Goal: Task Accomplishment & Management: Use online tool/utility

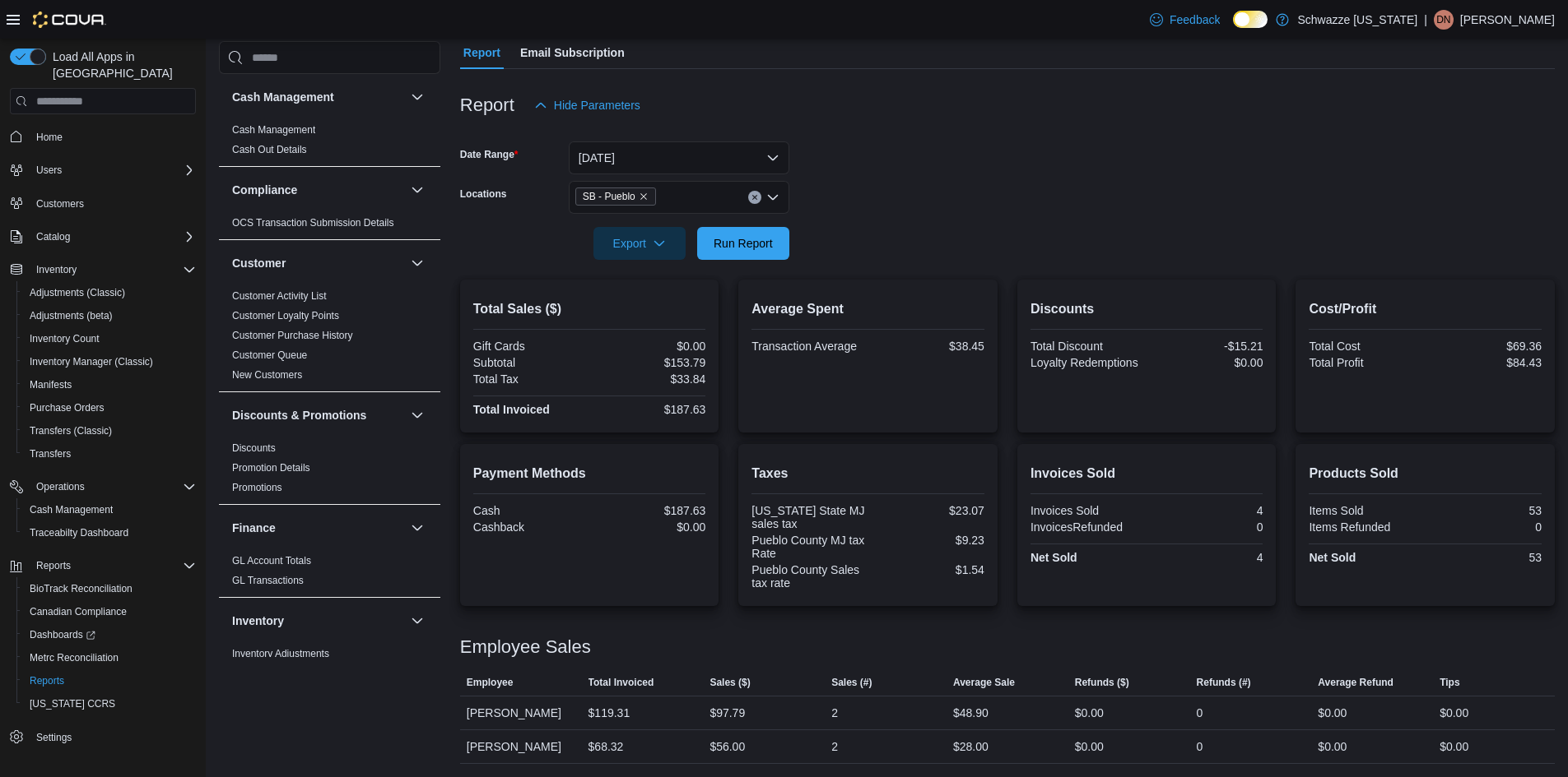
scroll to position [165, 0]
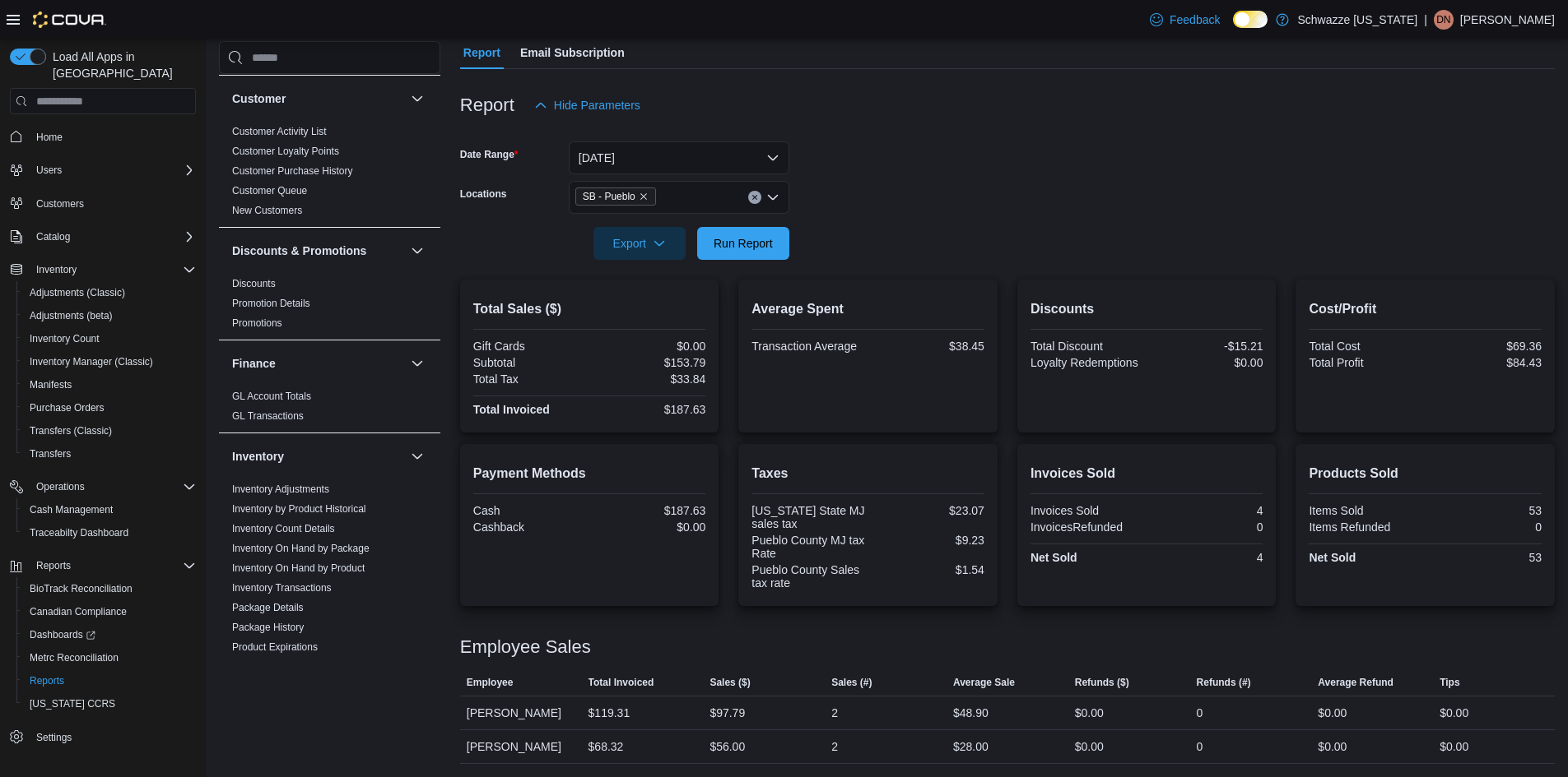
click at [953, 188] on form "Date Range Today Locations SB - Pueblo Export Run Report" at bounding box center [1007, 191] width 1095 height 138
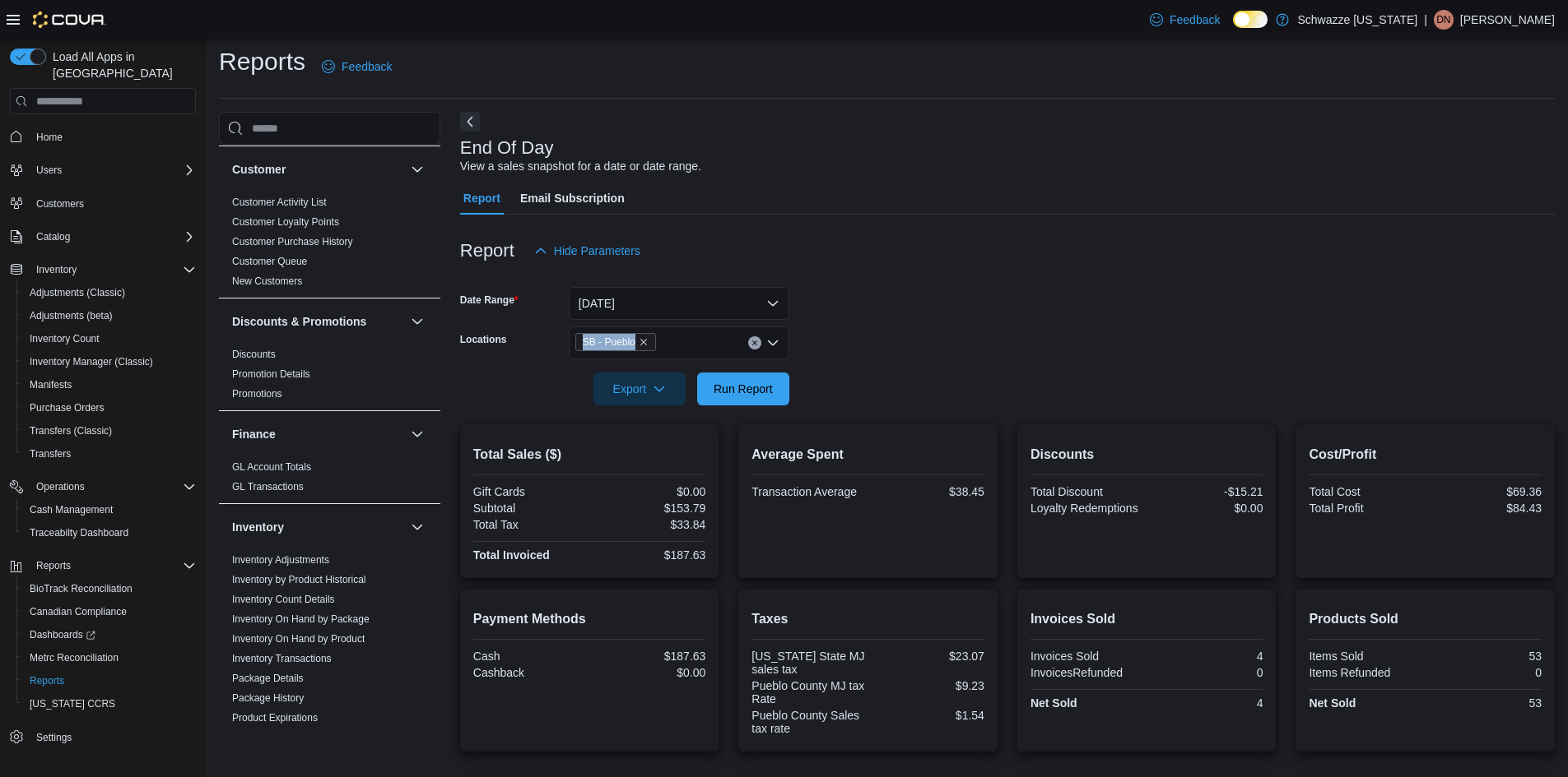
scroll to position [0, 0]
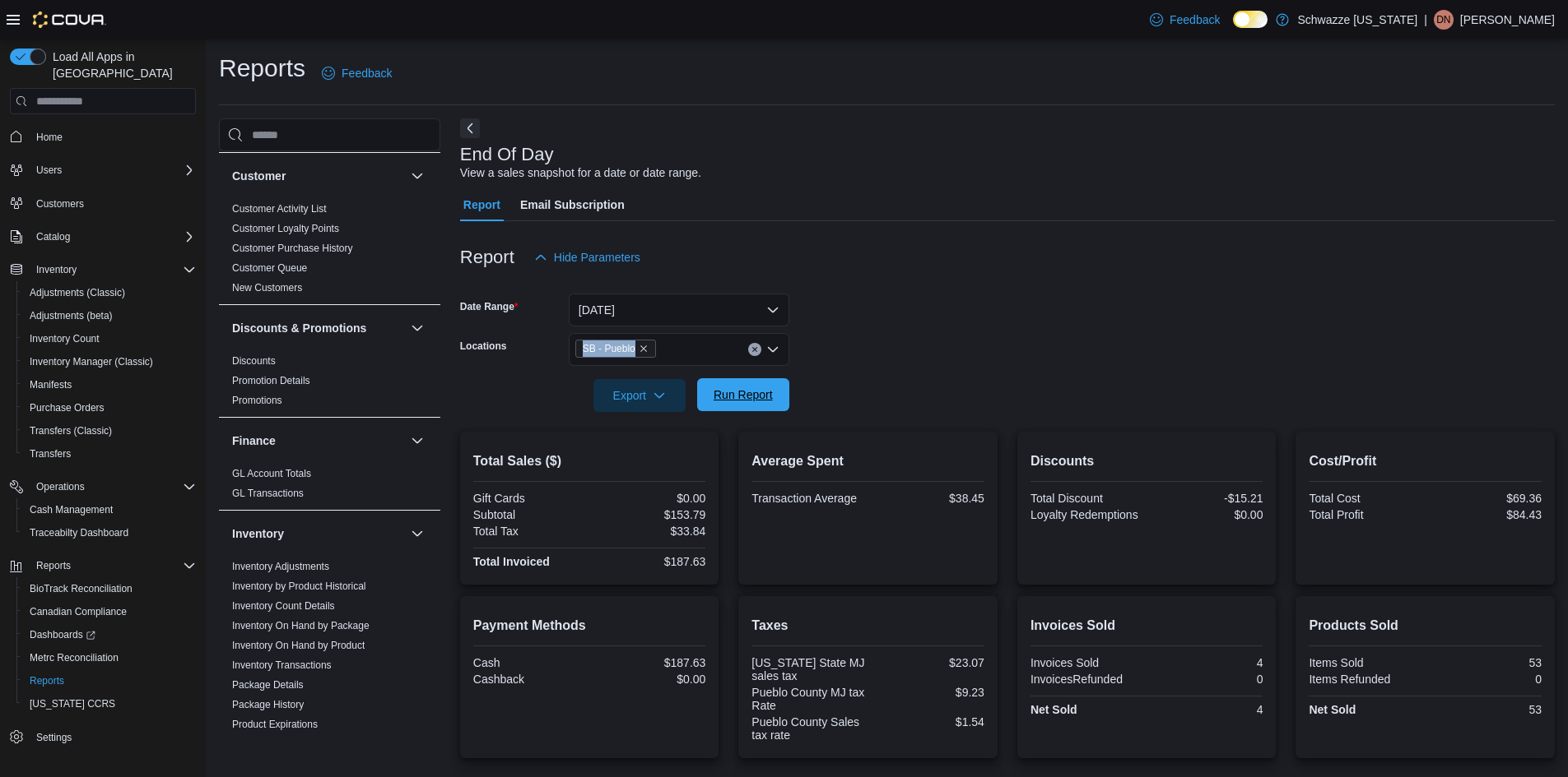
click at [739, 400] on span "Run Report" at bounding box center [743, 395] width 60 height 17
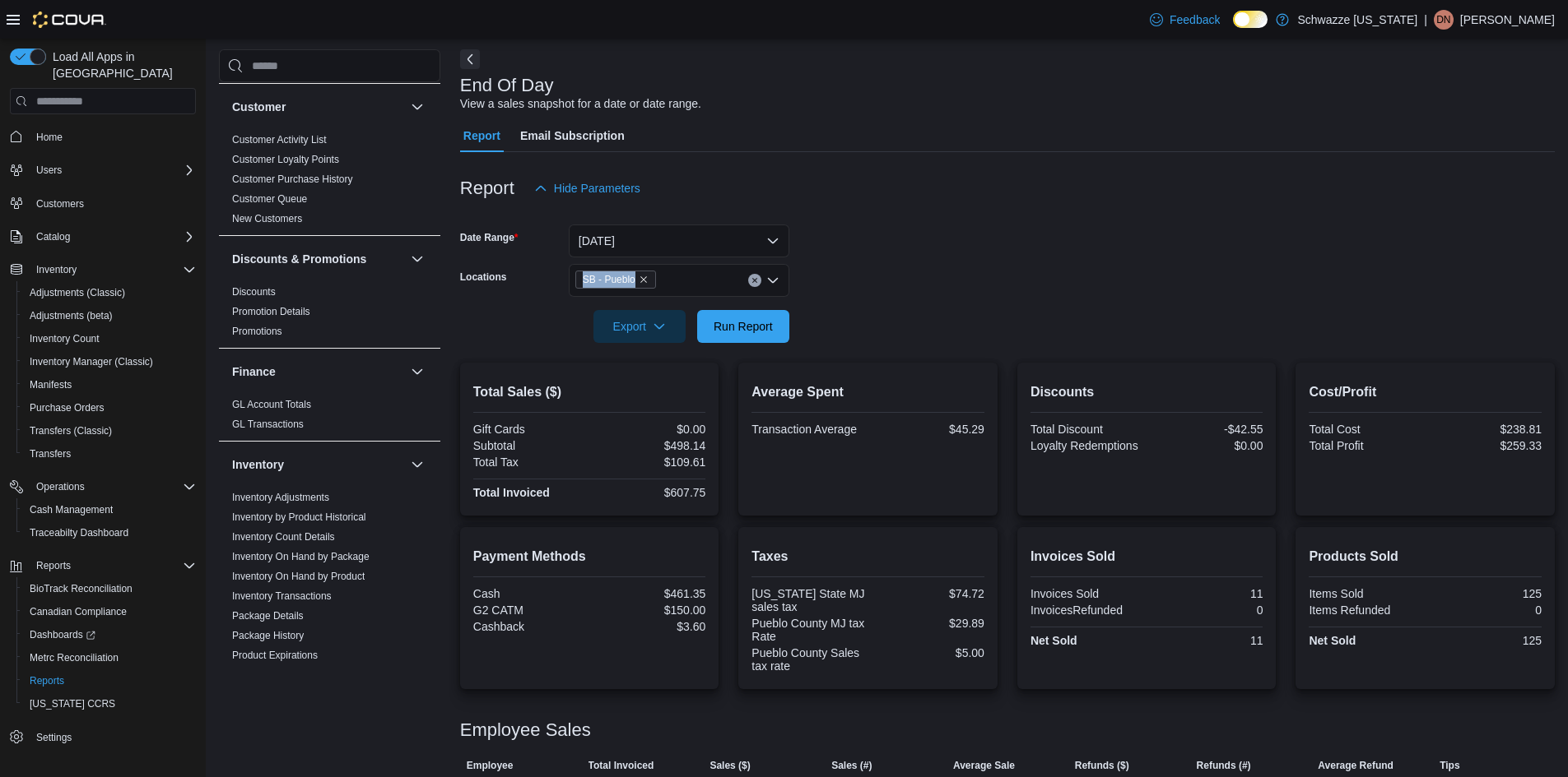
scroll to position [152, 0]
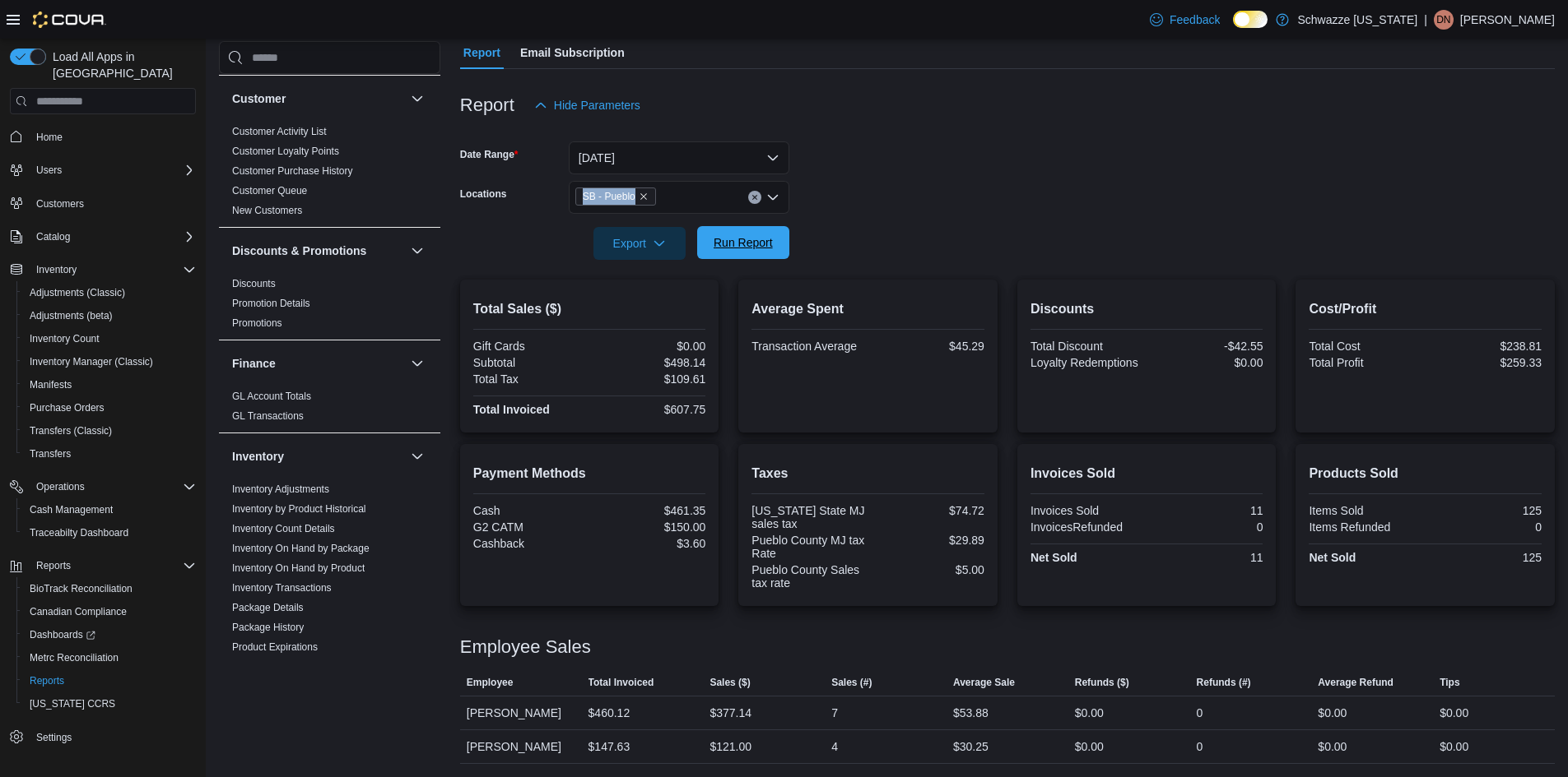
click at [740, 245] on span "Run Report" at bounding box center [743, 243] width 60 height 17
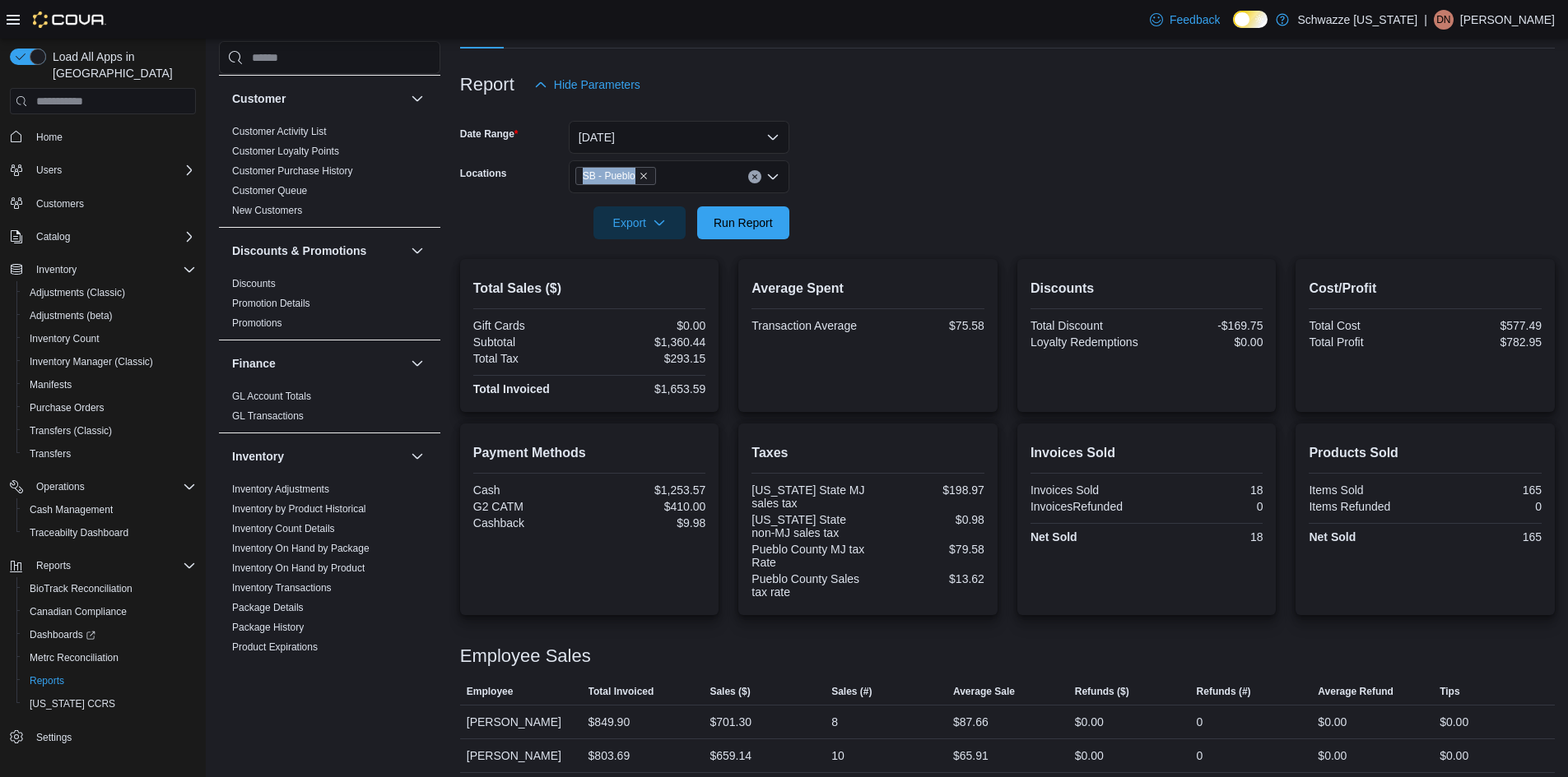
scroll to position [182, 0]
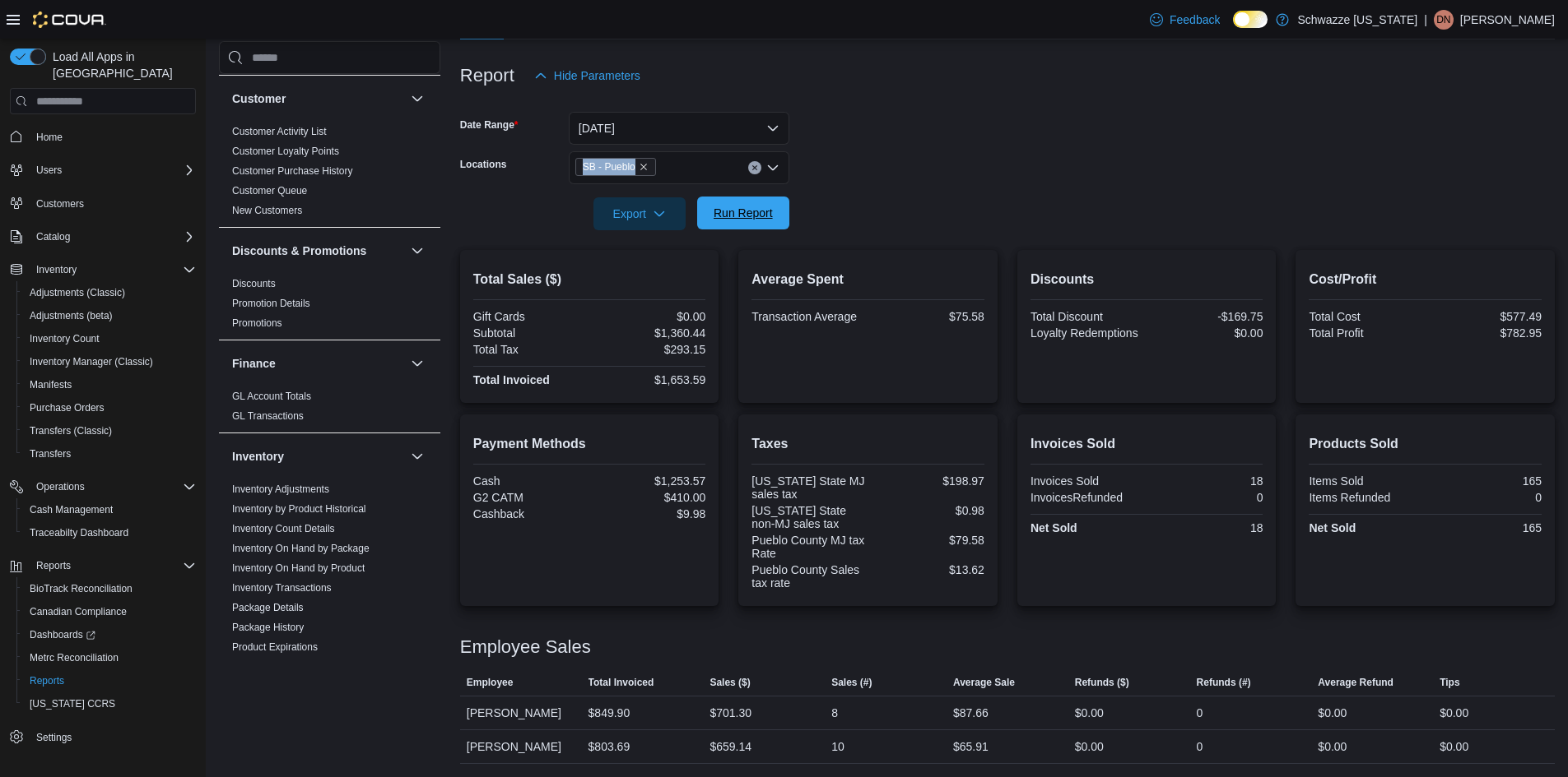
click at [726, 209] on span "Run Report" at bounding box center [743, 213] width 60 height 17
click at [953, 646] on div "Employee Sales" at bounding box center [1007, 647] width 1095 height 20
click at [718, 230] on div "Export Run Report" at bounding box center [625, 213] width 329 height 33
click at [731, 216] on span "Run Report" at bounding box center [743, 213] width 60 height 17
click at [743, 221] on span "Run Report" at bounding box center [743, 213] width 60 height 17
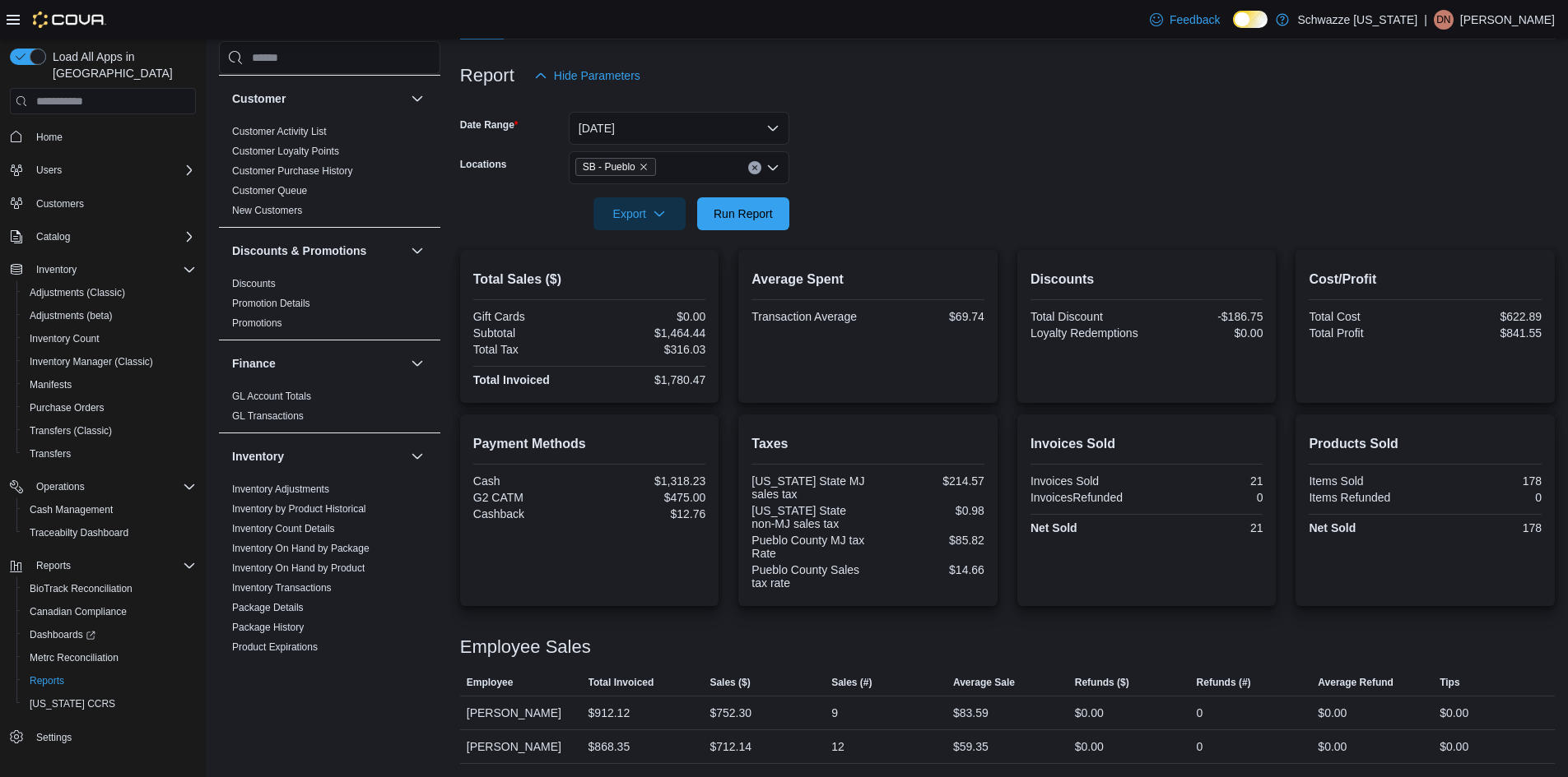
click at [939, 651] on div "Employee Sales" at bounding box center [1007, 647] width 1095 height 20
click at [716, 207] on span "Run Report" at bounding box center [743, 213] width 60 height 17
click at [756, 211] on span "Run Report" at bounding box center [743, 213] width 60 height 17
click at [737, 211] on span "Run Report" at bounding box center [743, 213] width 60 height 17
click at [897, 632] on div at bounding box center [1007, 626] width 1095 height 20
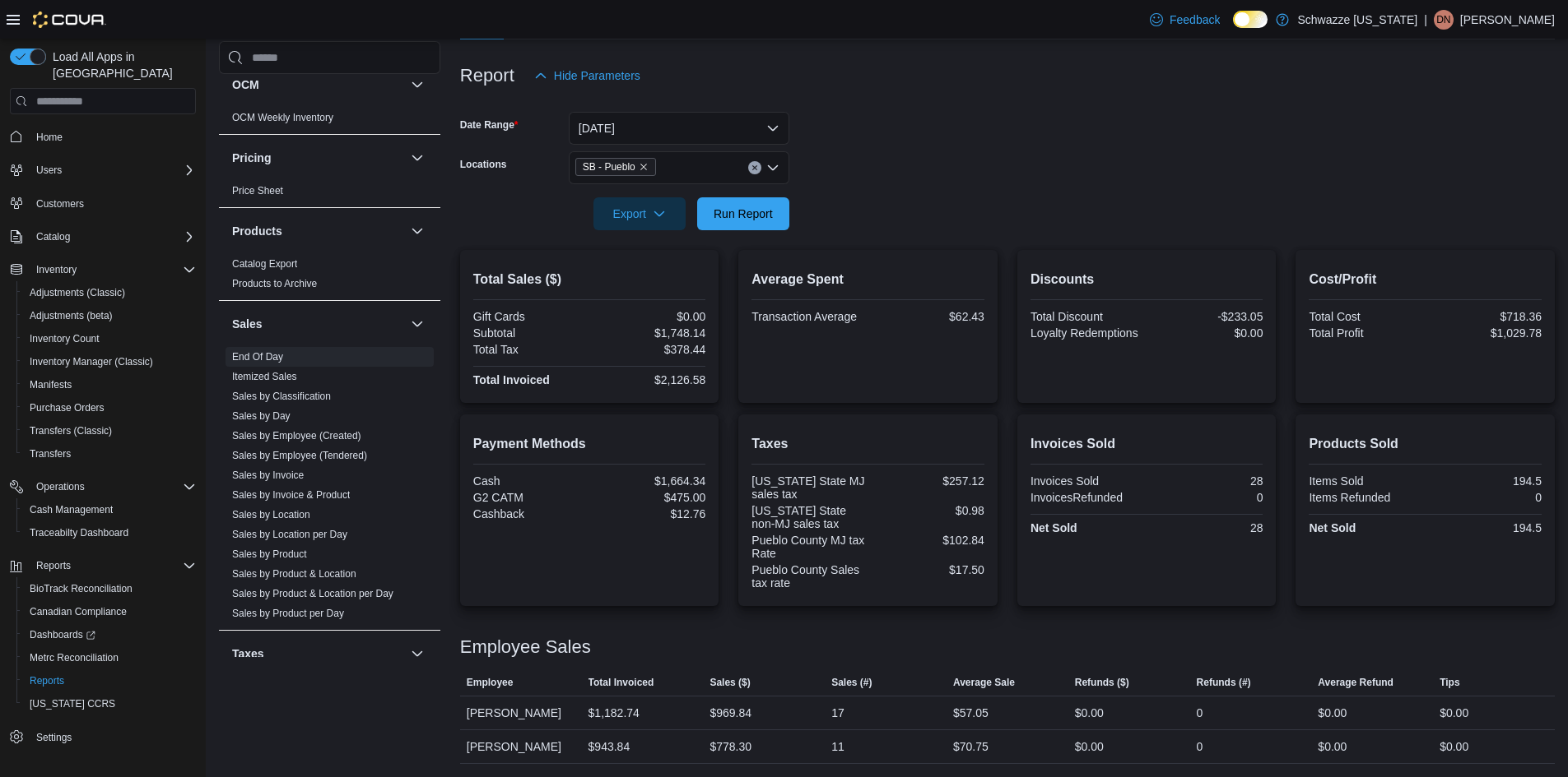
scroll to position [1069, 0]
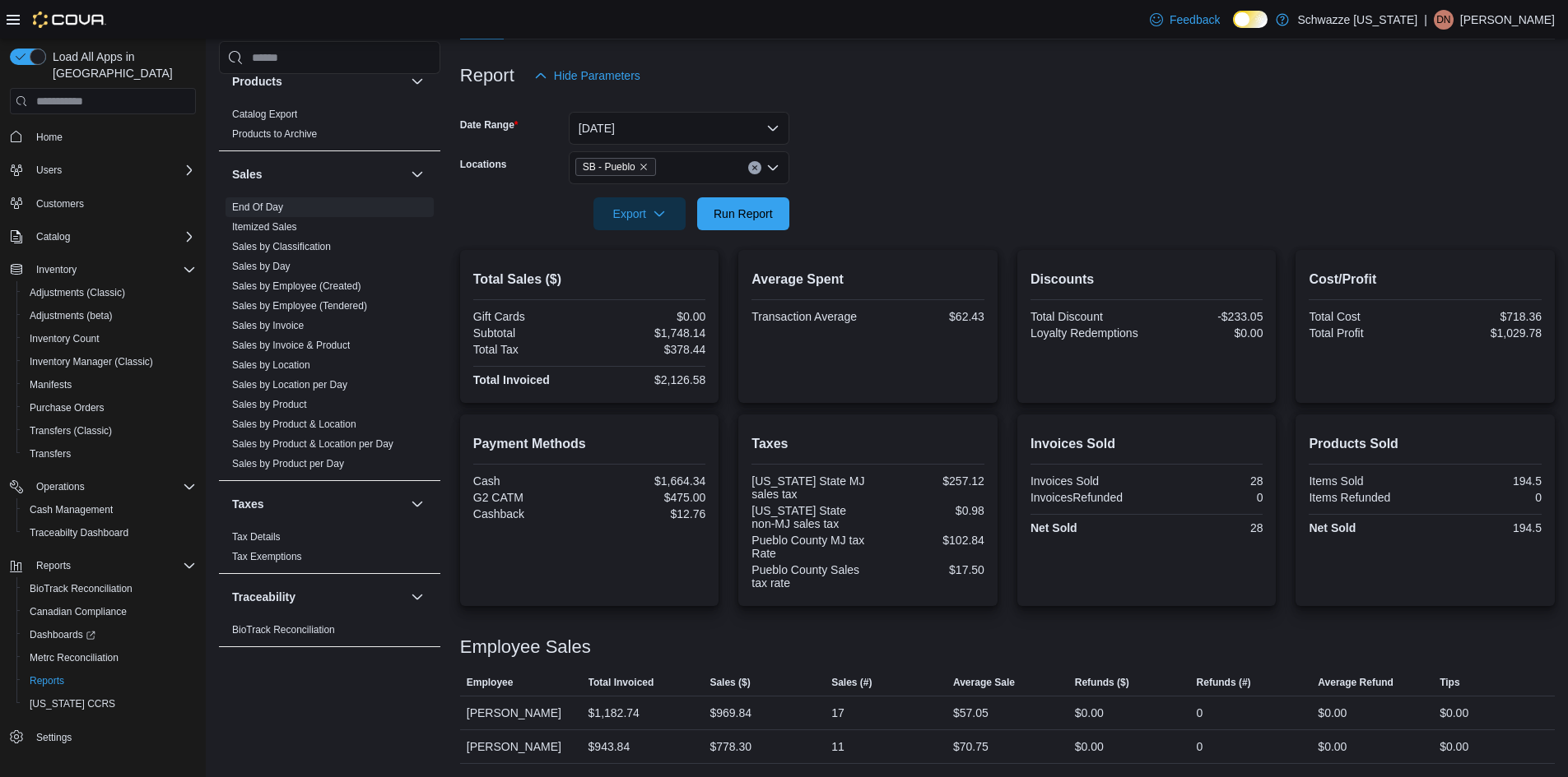
drag, startPoint x: 285, startPoint y: 324, endPoint x: 214, endPoint y: 437, distance: 133.5
click at [214, 437] on div "Reports Feedback Cash Management Cash Management Cash Out Details Compliance OC…" at bounding box center [886, 317] width 1362 height 920
click at [748, 213] on span "Run Report" at bounding box center [743, 213] width 60 height 17
click at [920, 641] on div "Employee Sales" at bounding box center [1007, 647] width 1095 height 20
click at [718, 206] on span "Run Report" at bounding box center [743, 213] width 60 height 17
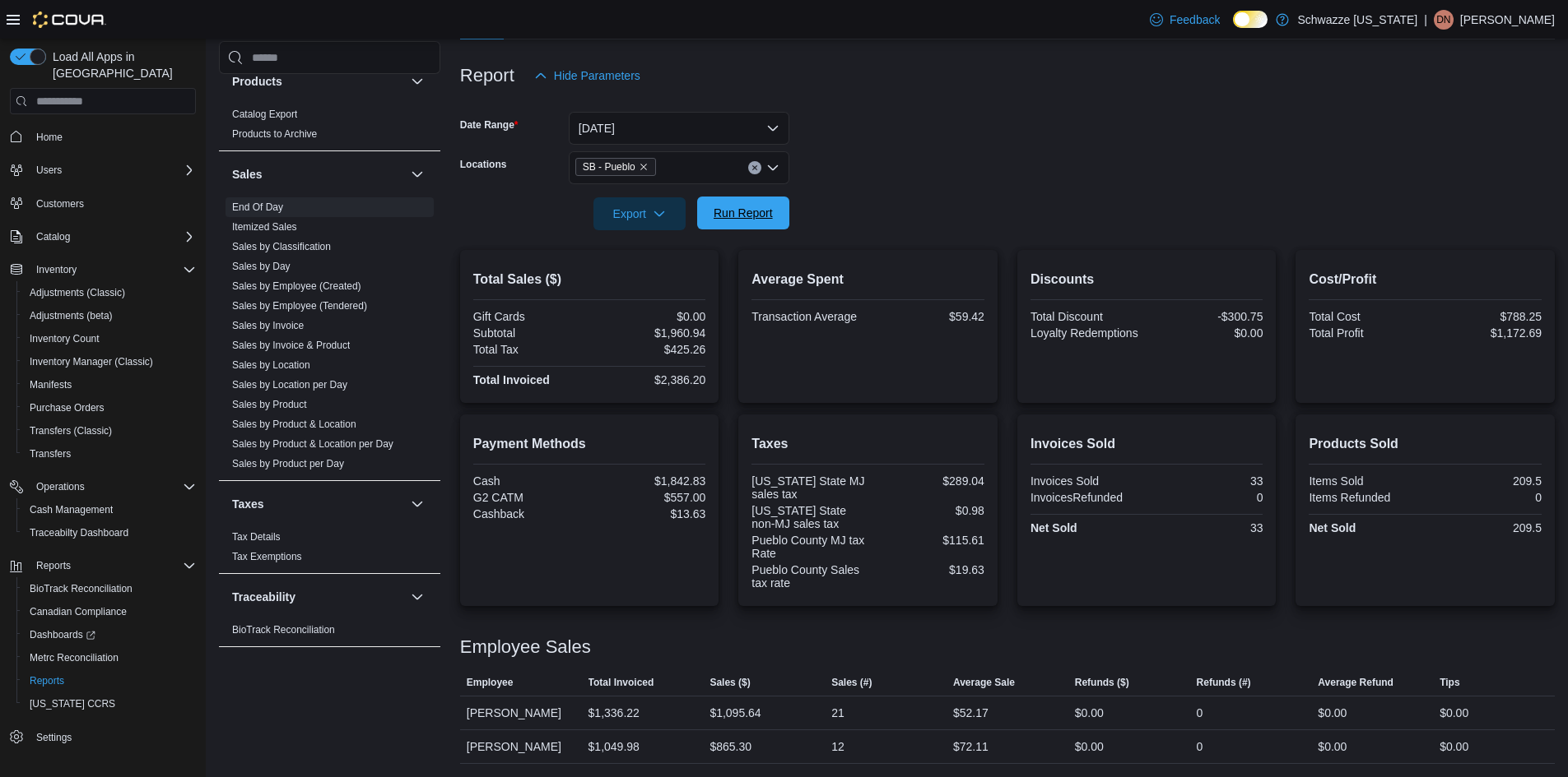
click at [756, 206] on span "Run Report" at bounding box center [743, 213] width 60 height 17
click at [735, 211] on span "Run Report" at bounding box center [743, 213] width 60 height 17
click at [743, 212] on span "Run Report" at bounding box center [743, 213] width 60 height 17
click at [746, 217] on span "Run Report" at bounding box center [743, 213] width 60 height 17
click at [910, 690] on span "Sales (#)" at bounding box center [885, 682] width 122 height 26
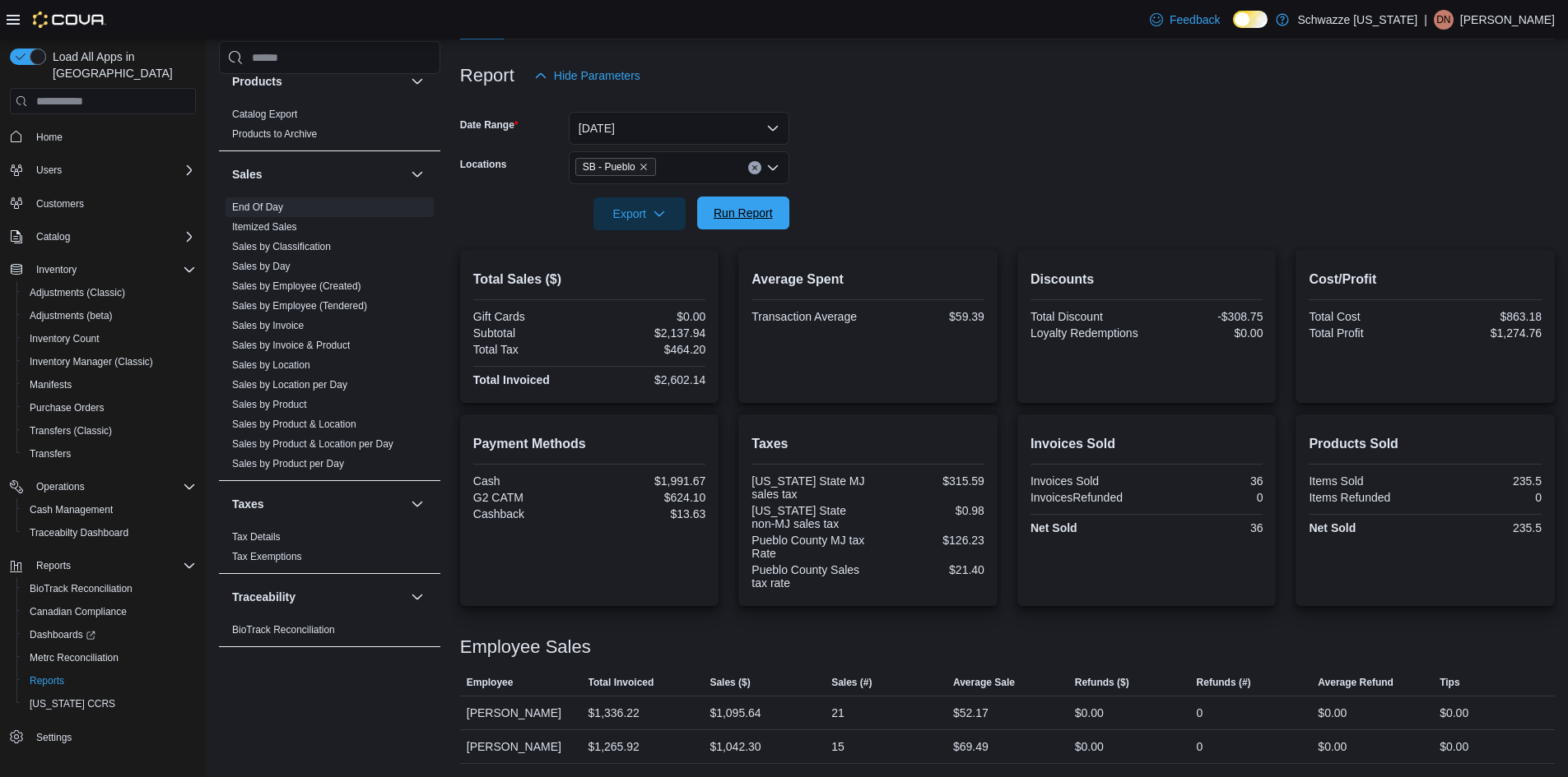
click at [751, 217] on span "Run Report" at bounding box center [743, 213] width 60 height 17
click at [912, 634] on div at bounding box center [1007, 626] width 1095 height 20
click at [725, 217] on span "Run Report" at bounding box center [743, 213] width 60 height 17
click at [726, 223] on span "Run Report" at bounding box center [743, 212] width 73 height 33
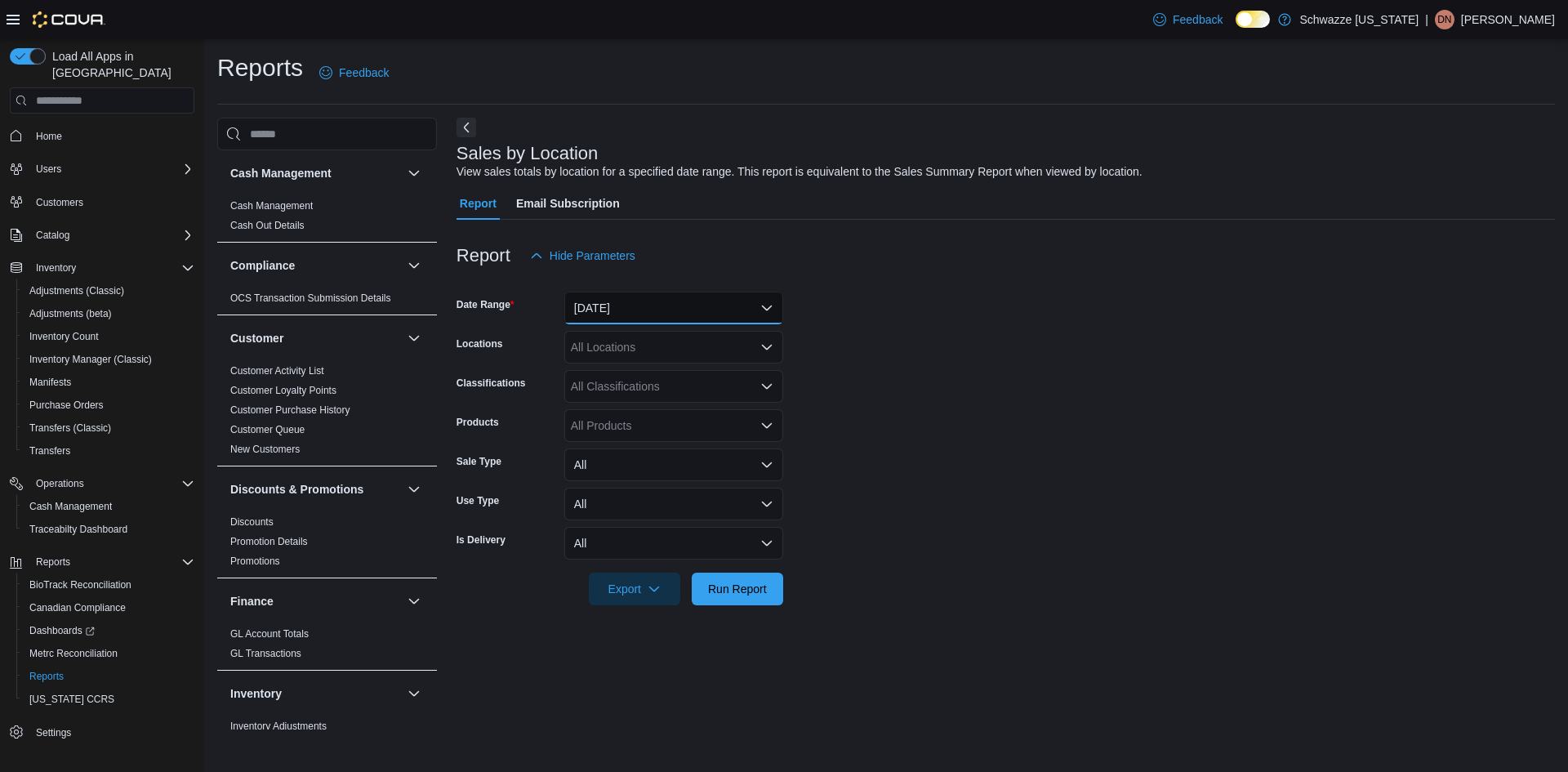
click at [641, 307] on button "Yesterday" at bounding box center [673, 308] width 219 height 32
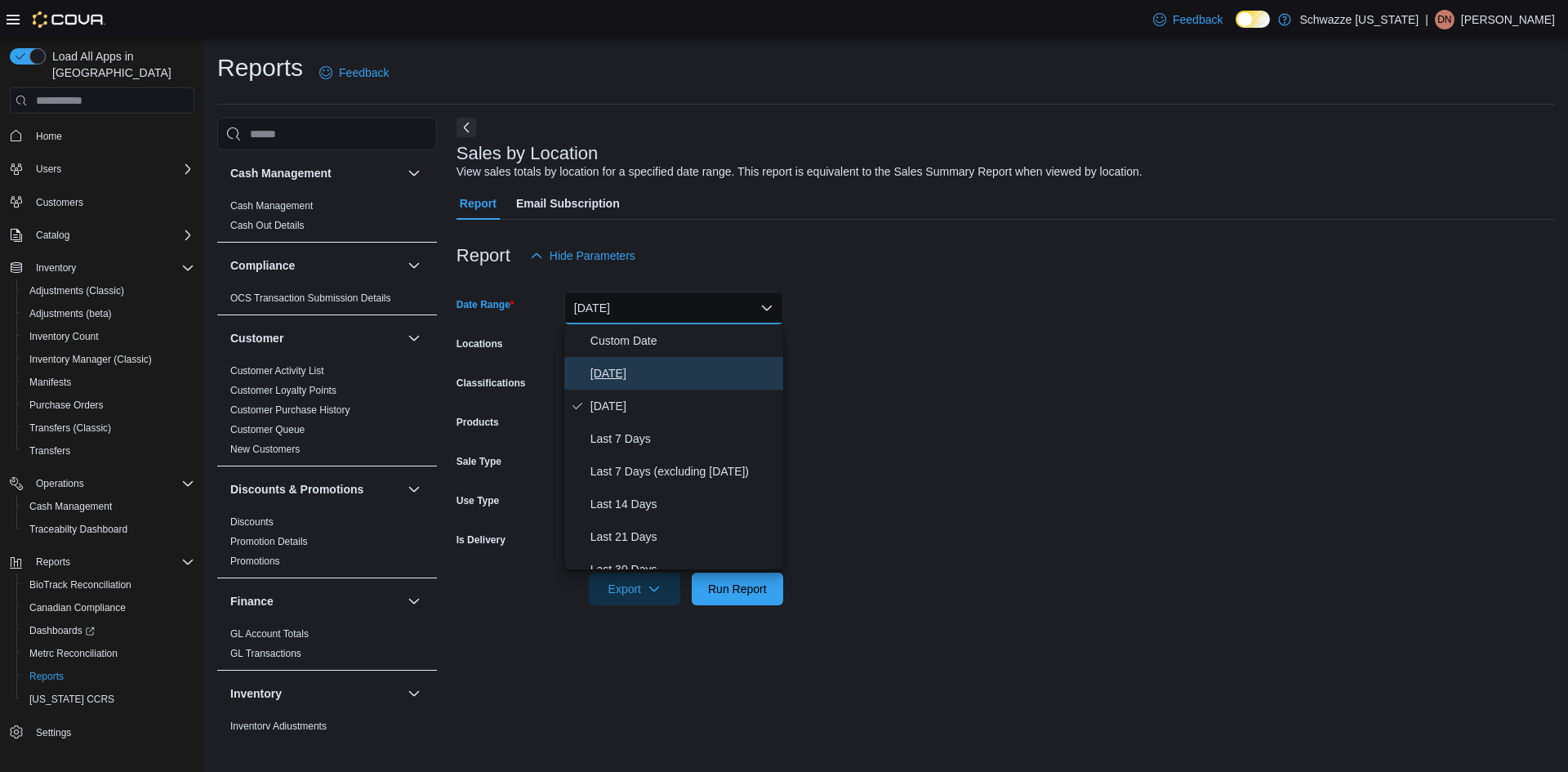
click at [610, 368] on span "[DATE]" at bounding box center [684, 373] width 186 height 19
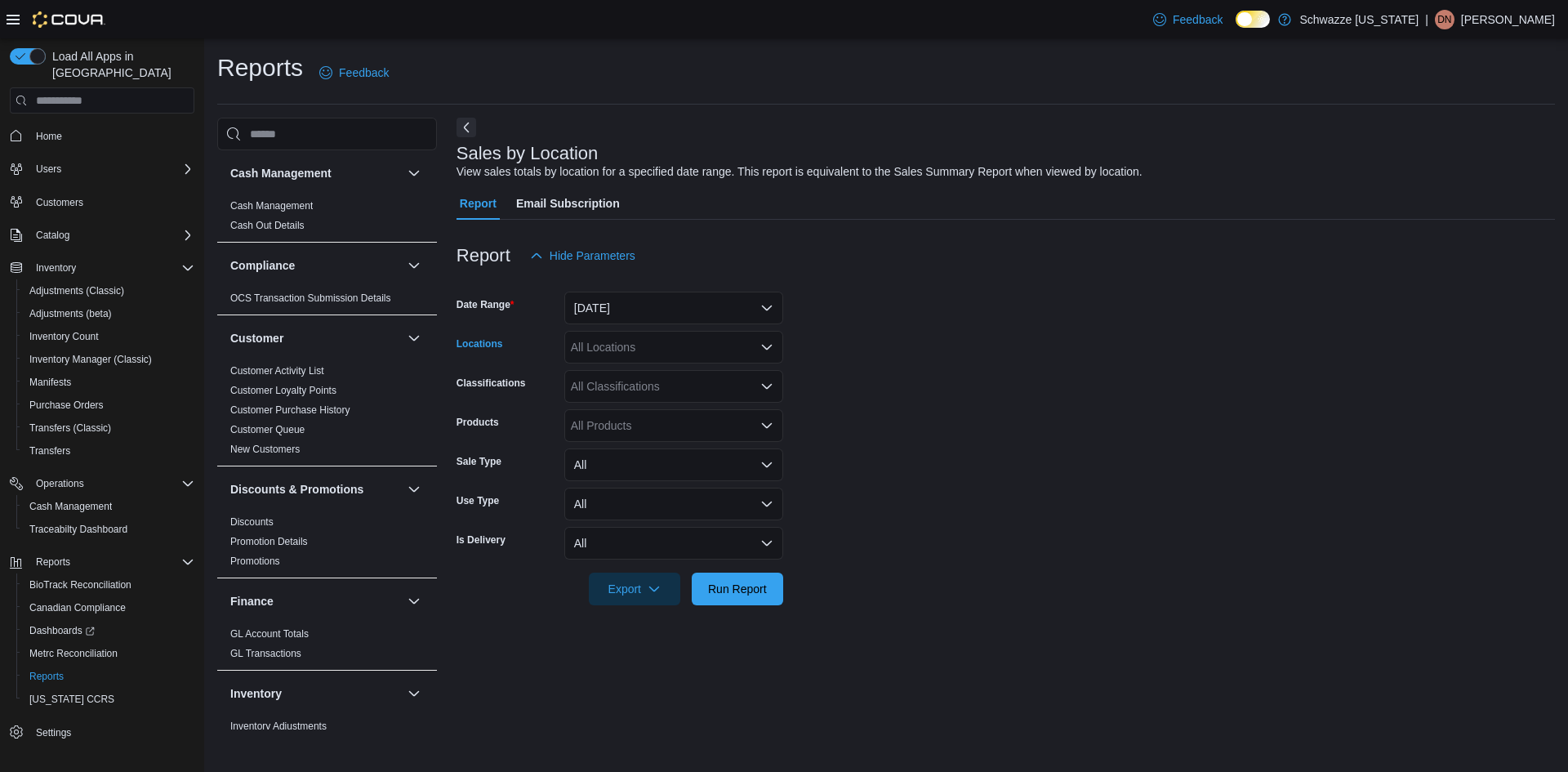
click at [615, 353] on div "All Locations" at bounding box center [673, 346] width 219 height 32
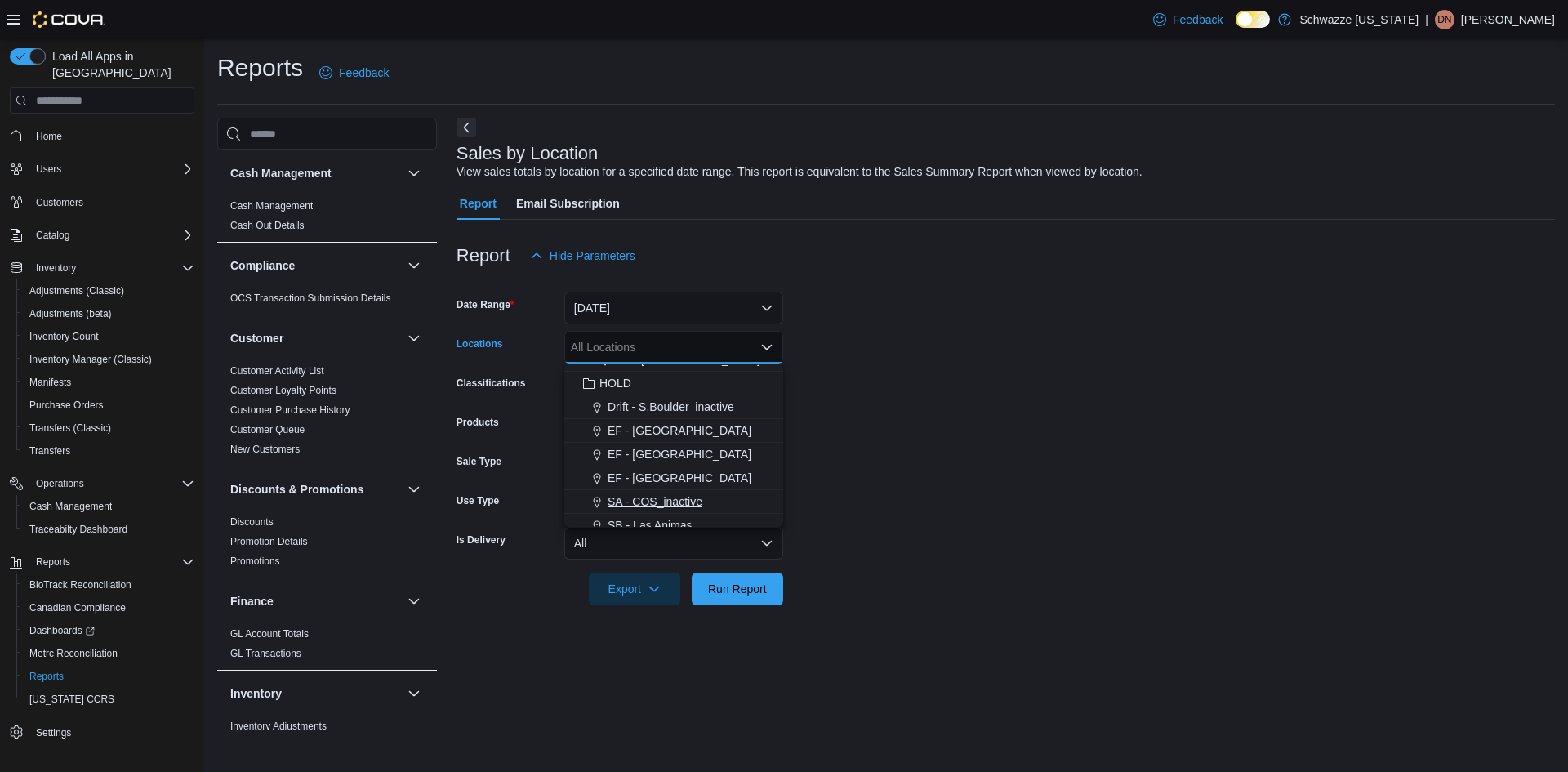
scroll to position [621, 0]
click at [661, 419] on span "SB - Pueblo" at bounding box center [646, 417] width 61 height 17
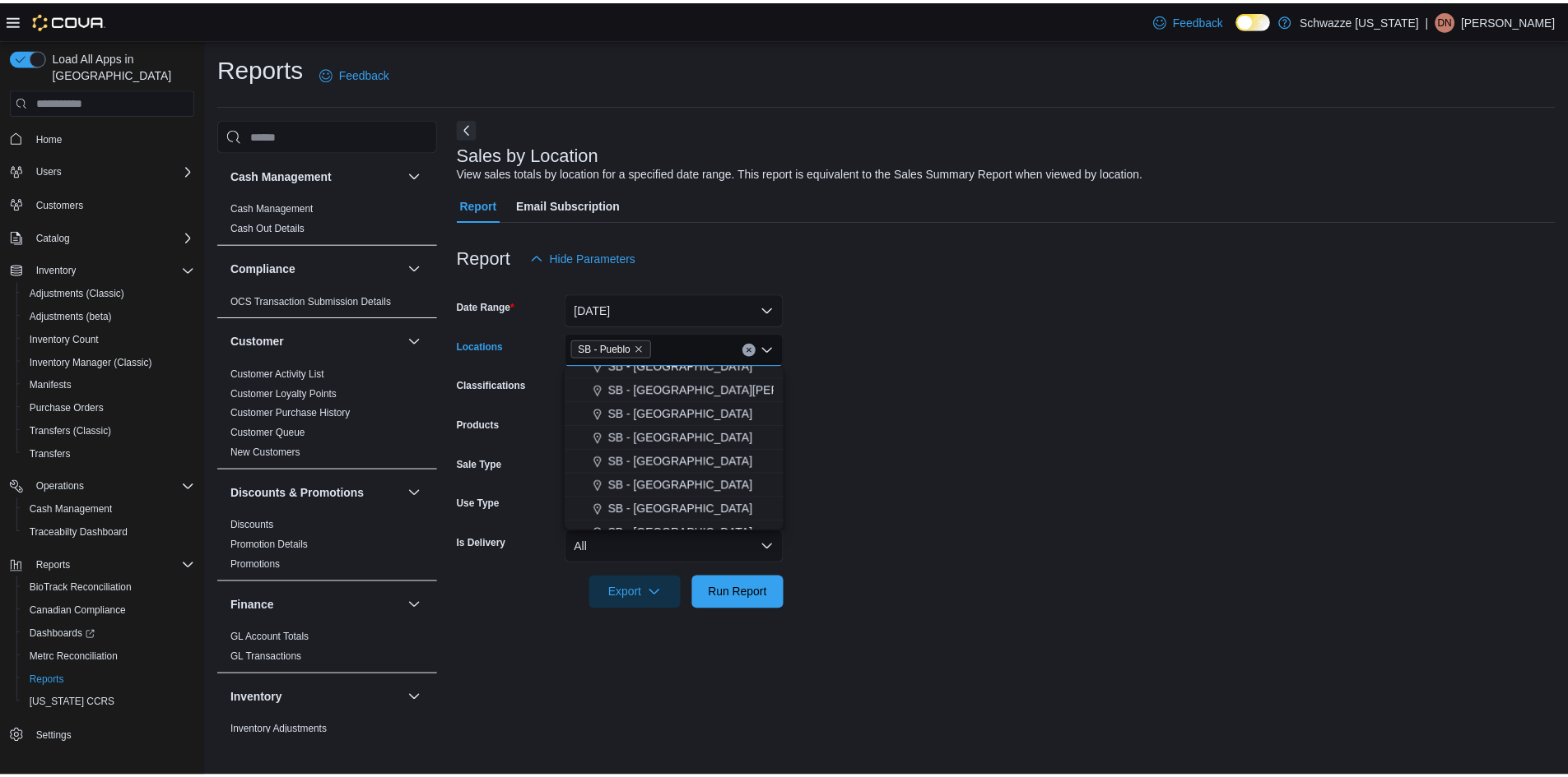
scroll to position [354, 0]
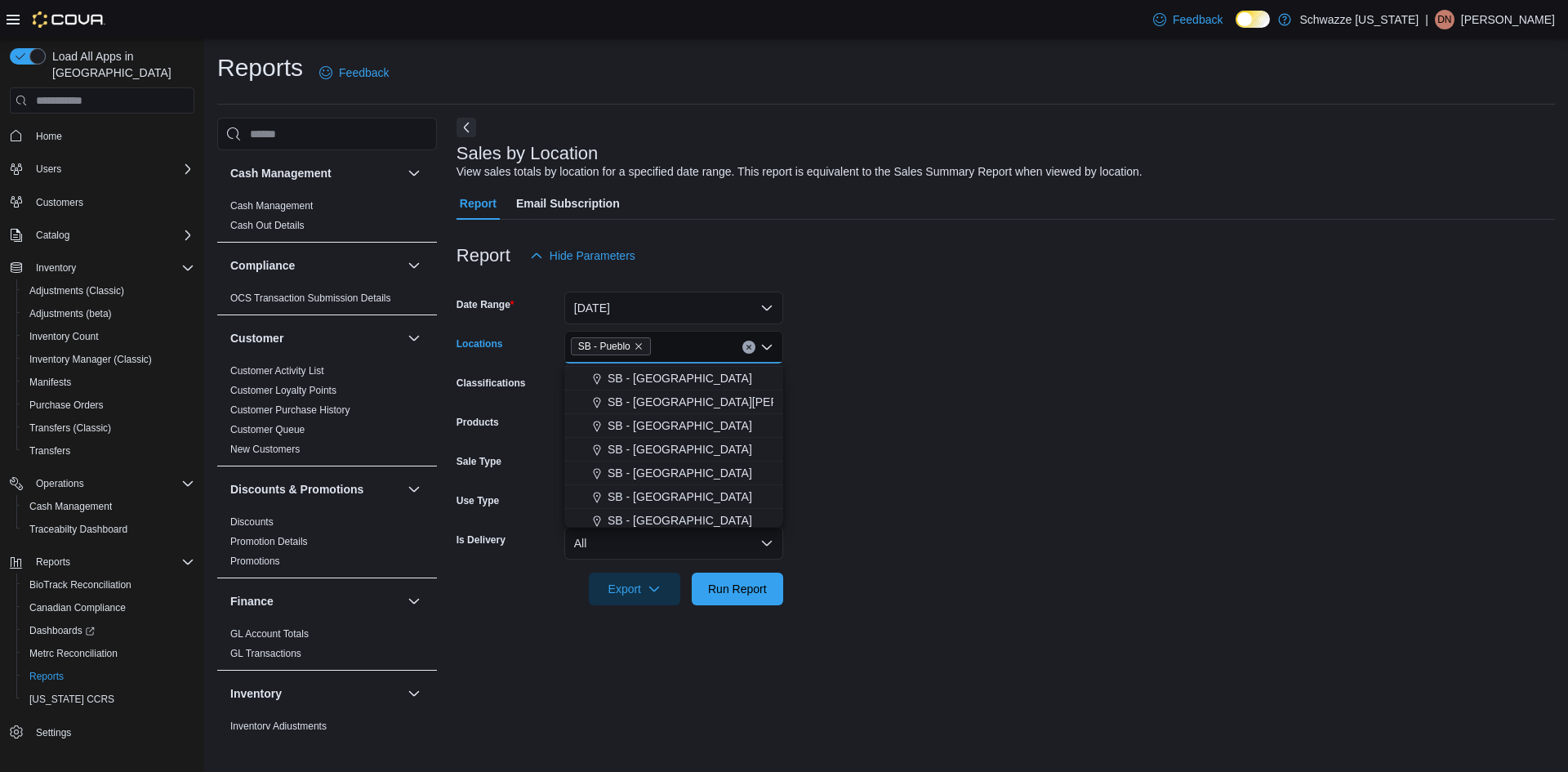
click at [847, 440] on form "Date Range Today Locations SB - Pueblo Combo box. Selected. SB - Pueblo. Press …" at bounding box center [1006, 439] width 1098 height 333
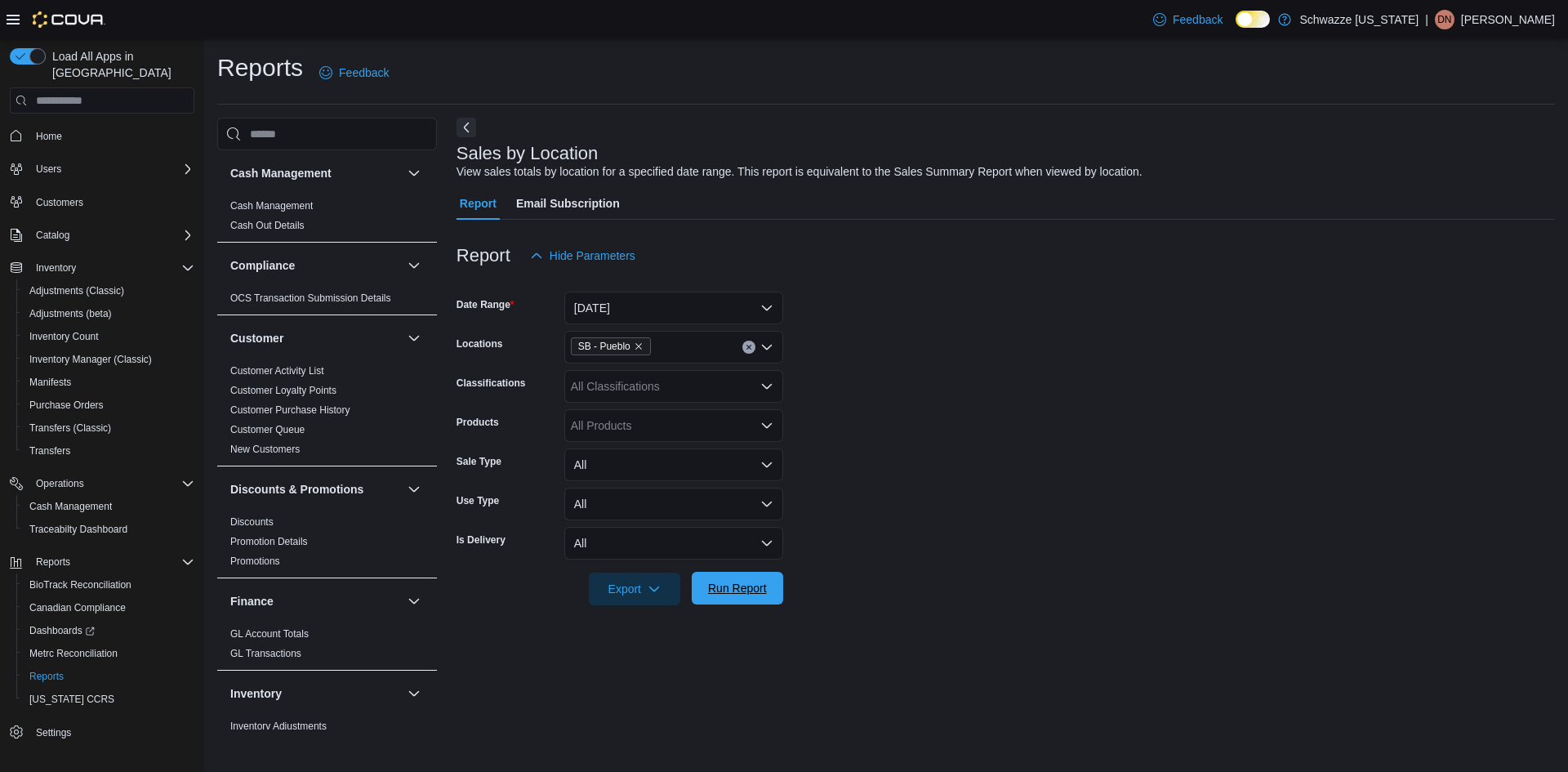
click at [734, 589] on span "Run Report" at bounding box center [737, 588] width 59 height 17
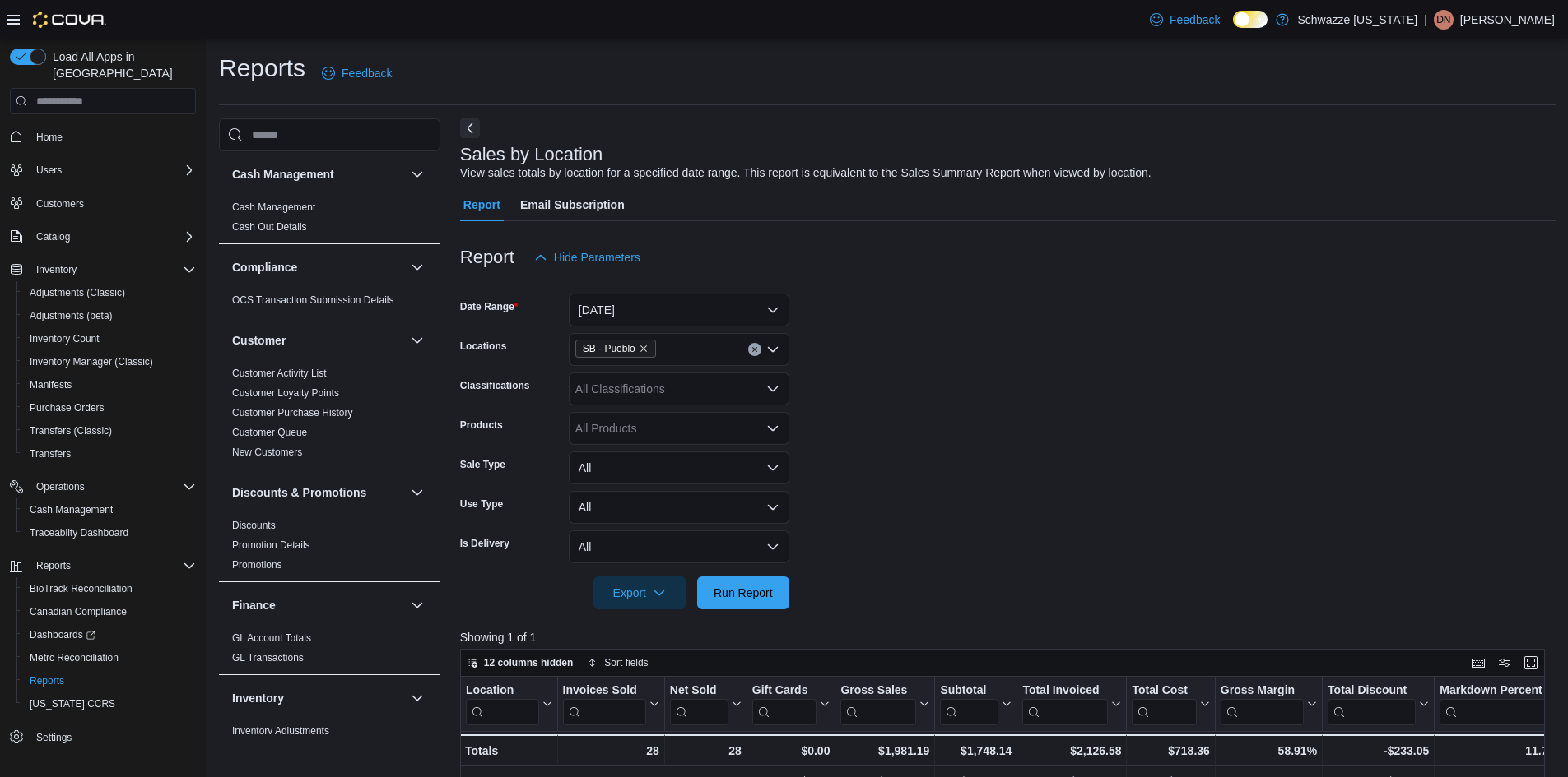
scroll to position [0, 318]
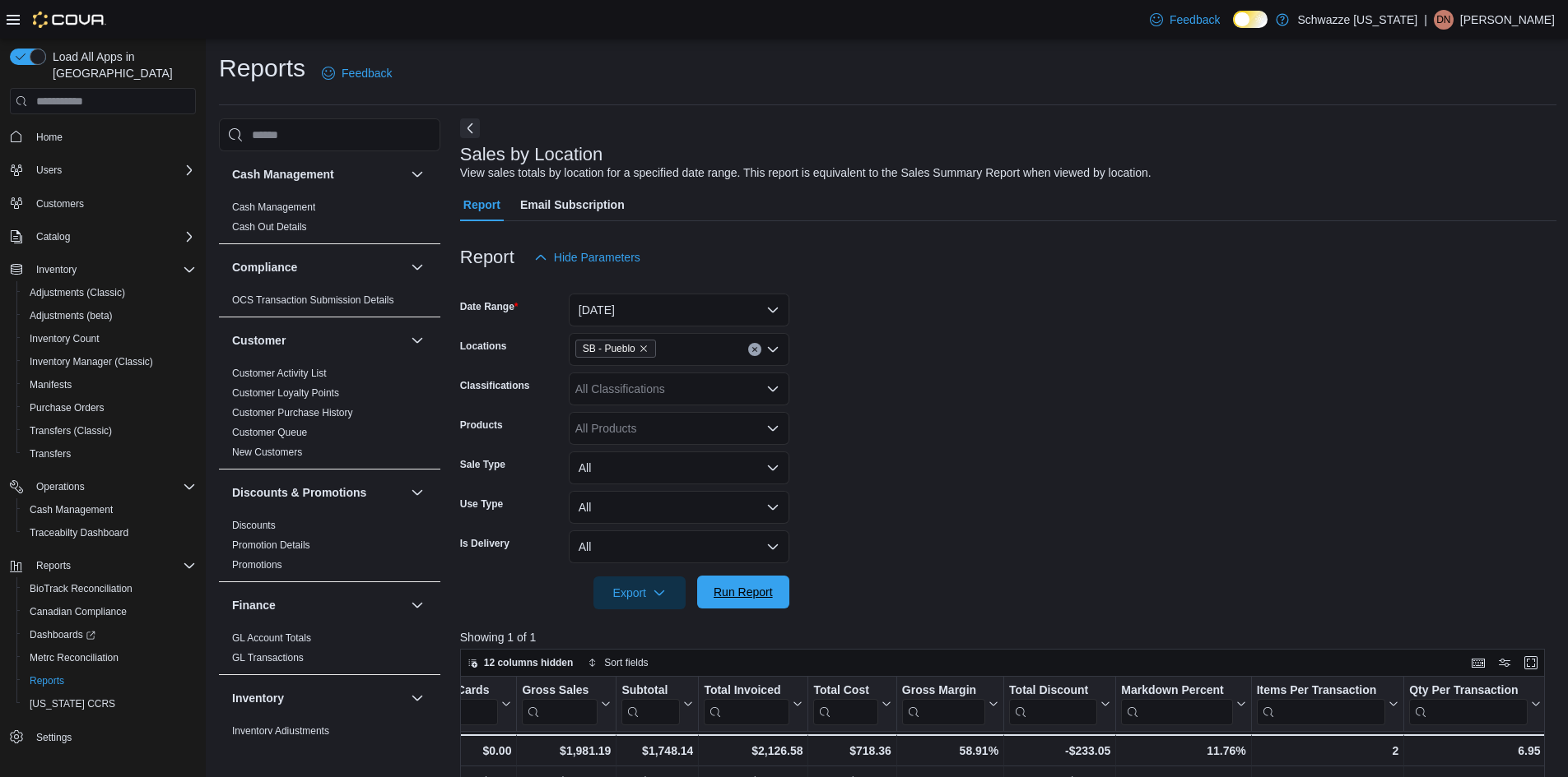
click at [740, 585] on span "Run Report" at bounding box center [743, 591] width 73 height 33
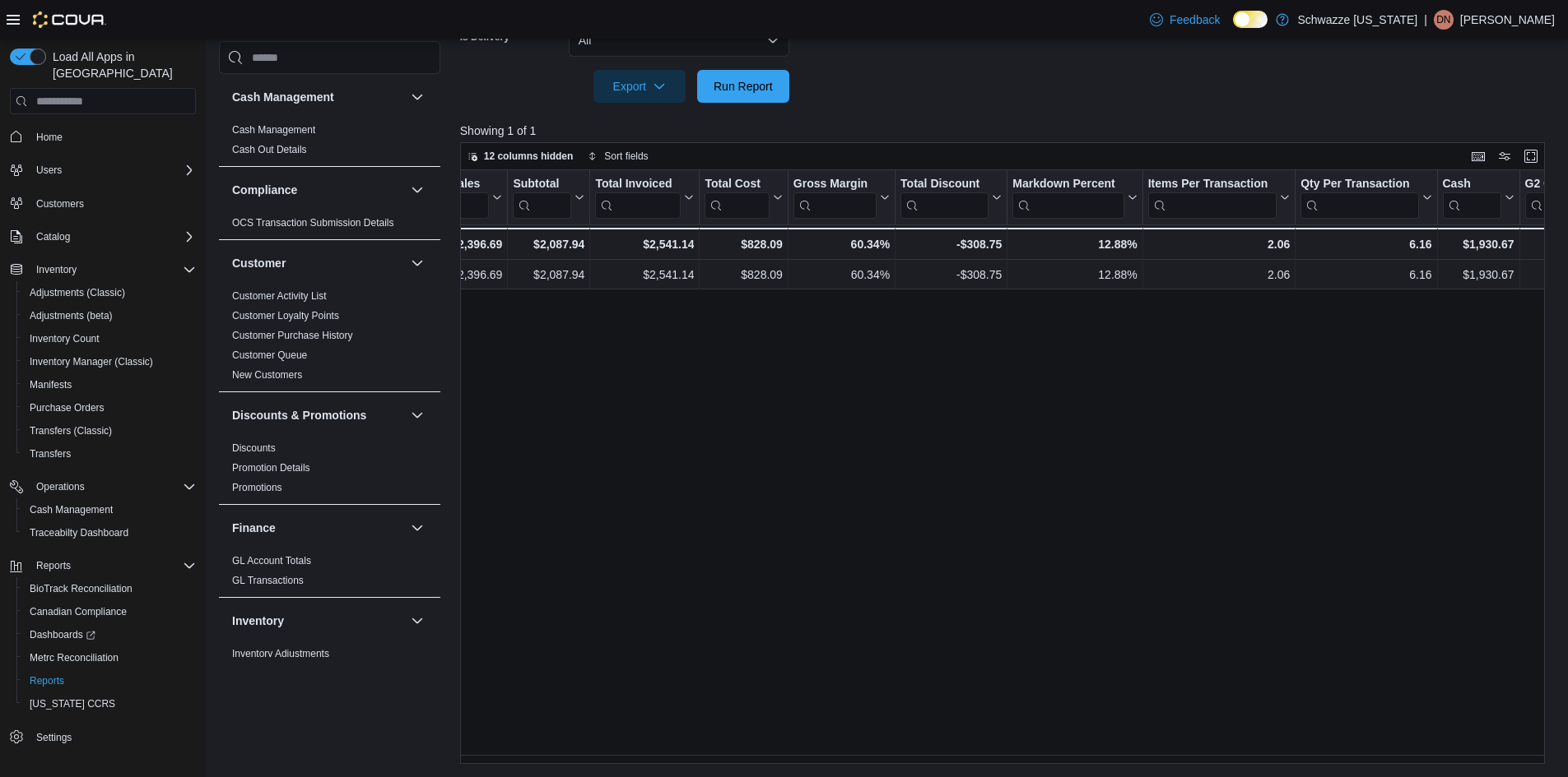
scroll to position [0, 429]
click at [756, 91] on span "Run Report" at bounding box center [743, 86] width 60 height 17
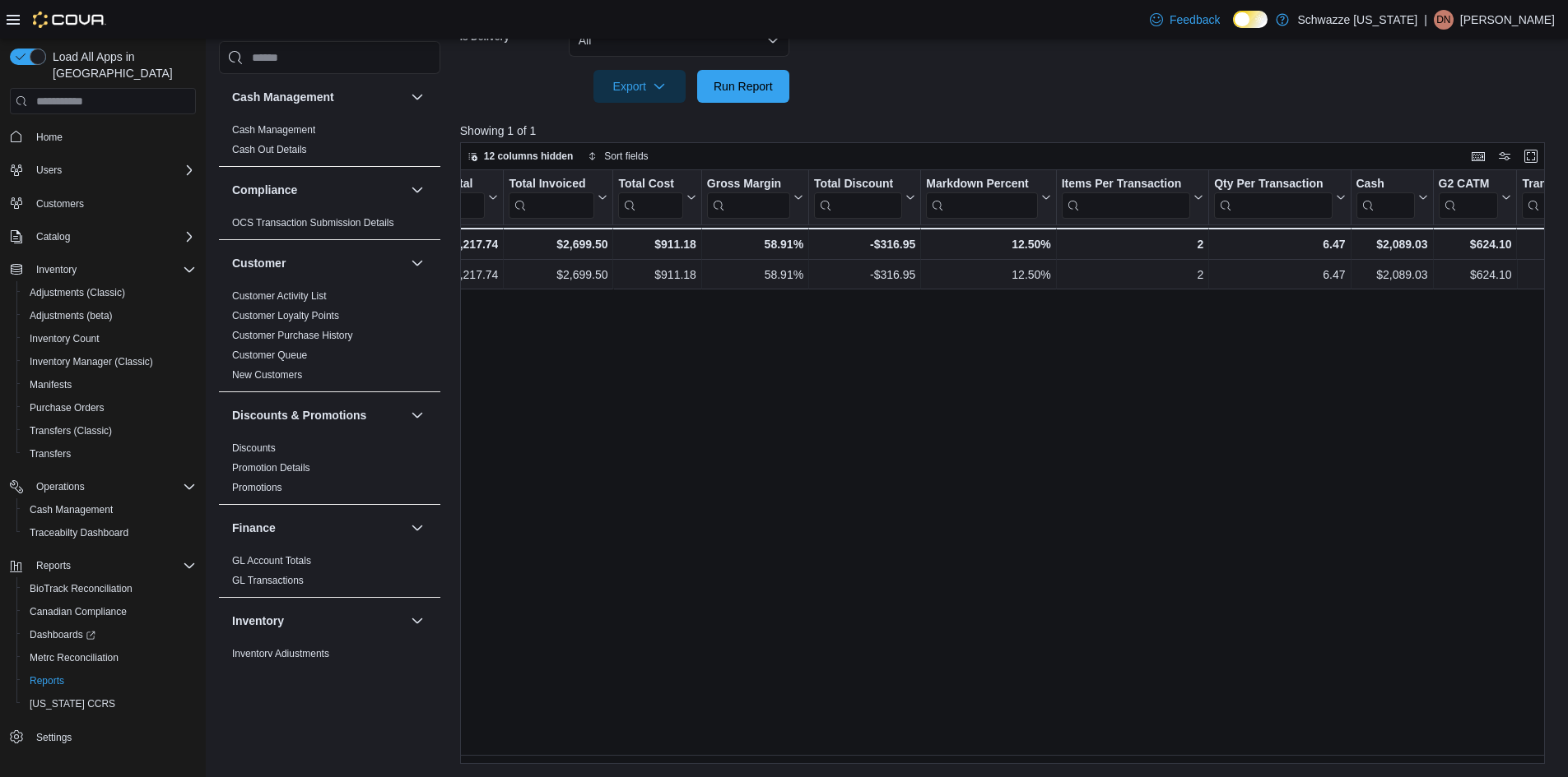
scroll to position [0, 512]
